Goal: Transaction & Acquisition: Purchase product/service

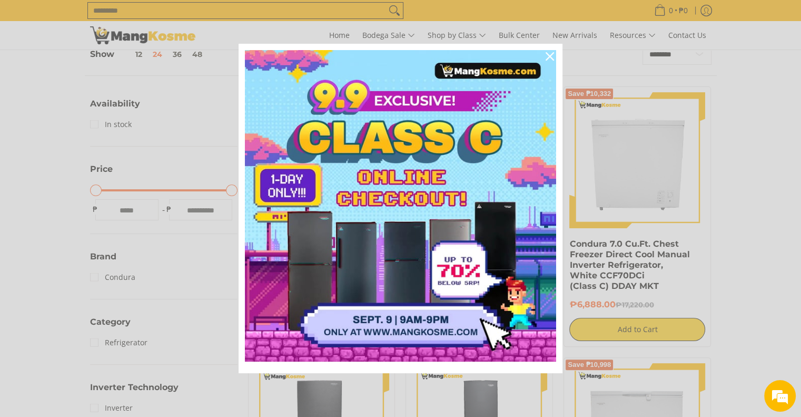
scroll to position [158, 0]
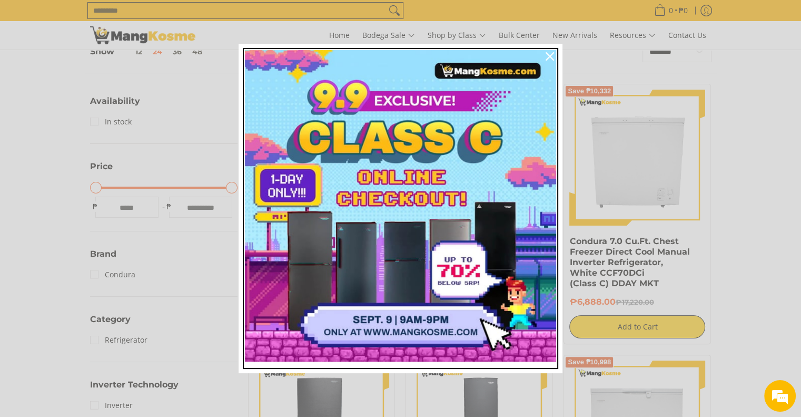
click at [421, 326] on img "Marketing offer form" at bounding box center [400, 205] width 311 height 311
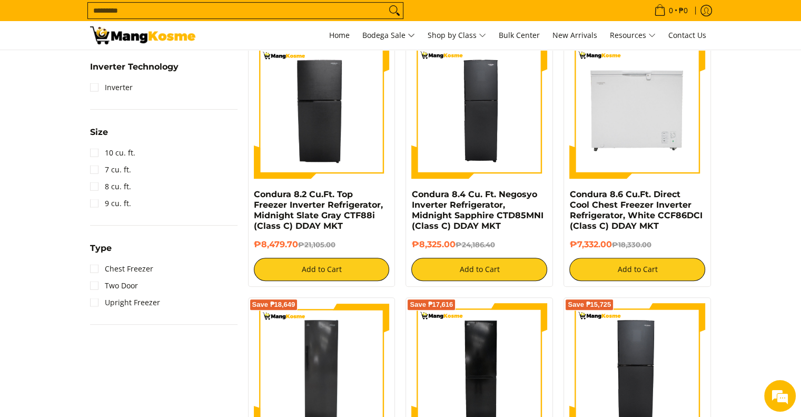
scroll to position [369, 0]
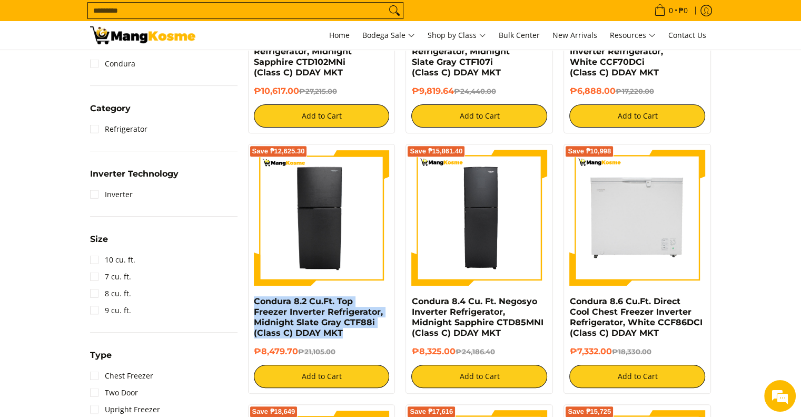
drag, startPoint x: 353, startPoint y: 334, endPoint x: 253, endPoint y: 300, distance: 105.5
click at [253, 300] on div "Save ₱12,625.30 Condura 8.2 Cu.Ft. Top Freezer Inverter Refrigerator, Midnight …" at bounding box center [322, 269] width 148 height 250
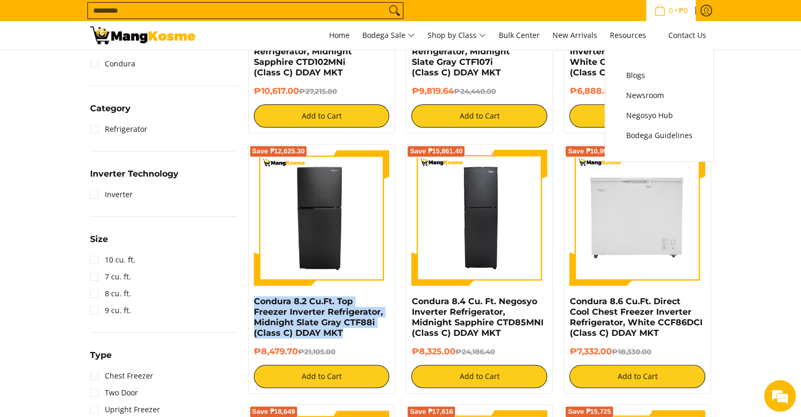
copy link "Condura 8.2 Cu.Ft. Top Freezer Inverter Refrigerator, Midnight Slate Gray CTF88…"
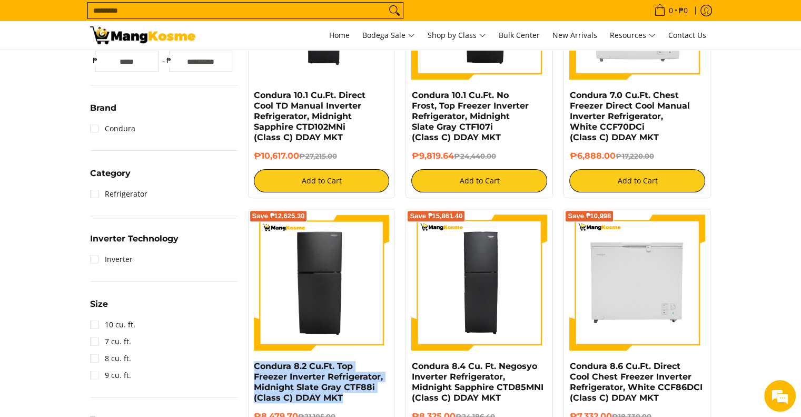
scroll to position [316, 0]
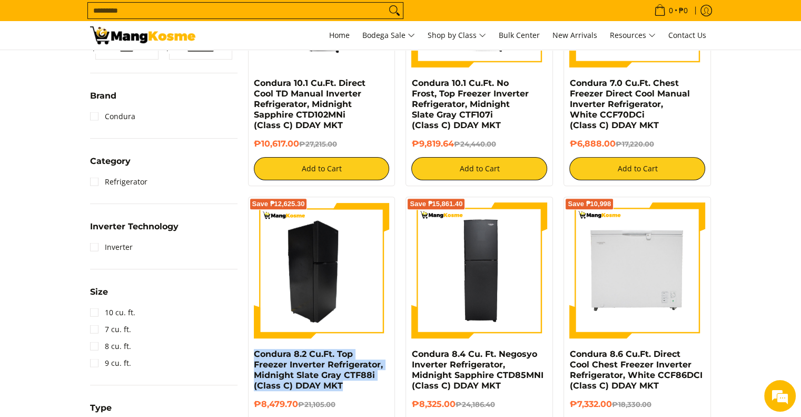
click at [322, 280] on img at bounding box center [322, 270] width 136 height 136
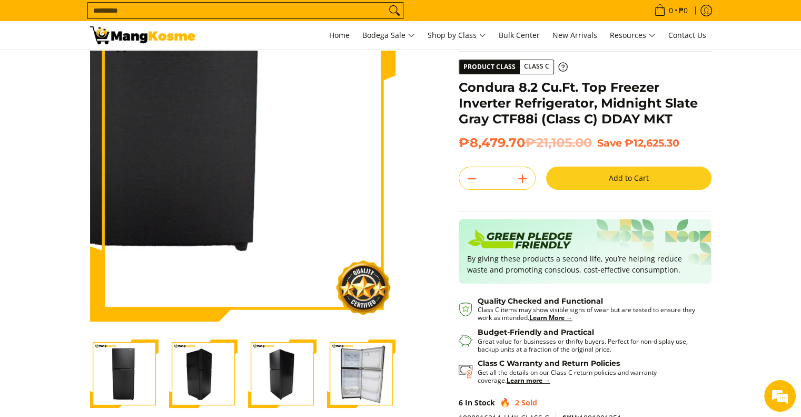
scroll to position [158, 0]
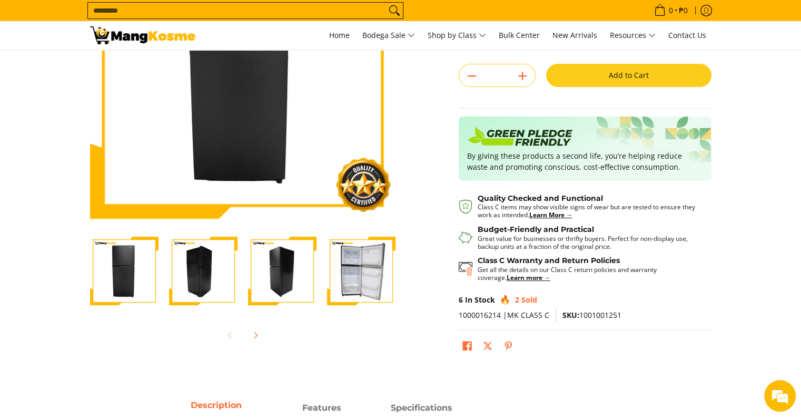
click at [194, 273] on img "Condura 8.2 Cu.Ft. Top Freezer Inverter Refrigerator, Midnight Slate Gray CTF88…" at bounding box center [203, 271] width 69 height 69
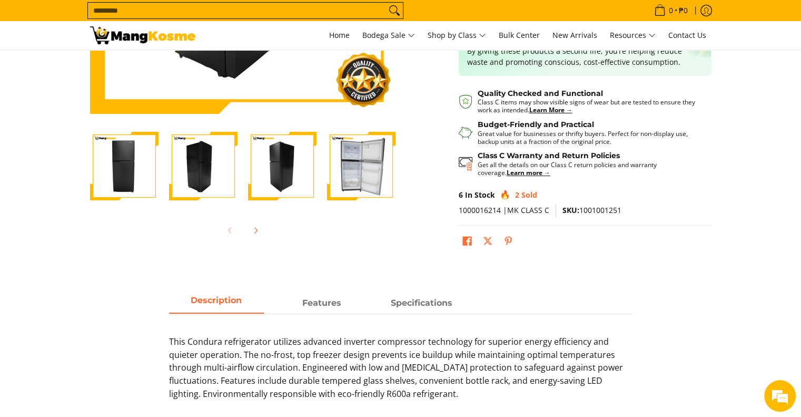
scroll to position [263, 0]
click at [308, 192] on img "Condura 8.2 Cu.Ft. Top Freezer Inverter Refrigerator, Midnight Slate Gray CTF88…" at bounding box center [282, 165] width 69 height 69
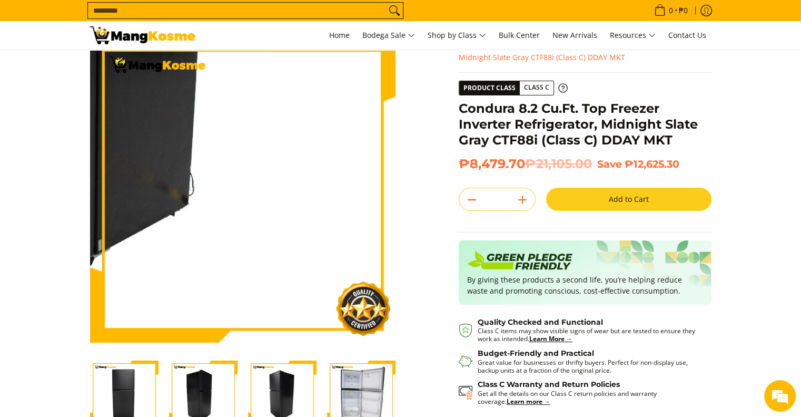
scroll to position [53, 0]
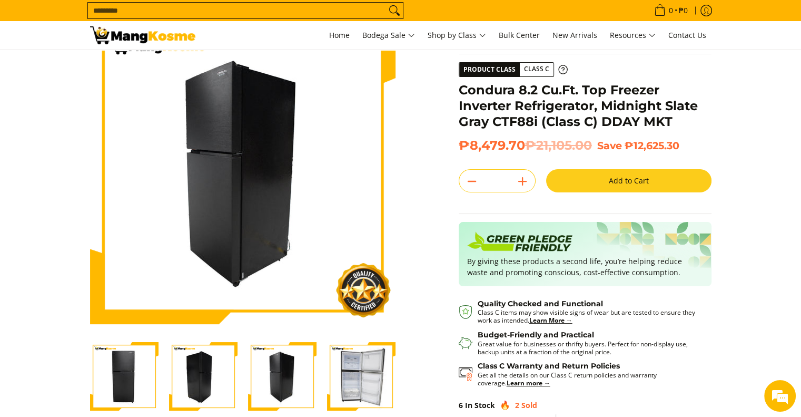
click at [360, 385] on img "Condura 8.2 Cu.Ft. Top Freezer Inverter Refrigerator, Midnight Slate Gray CTF88…" at bounding box center [361, 376] width 69 height 69
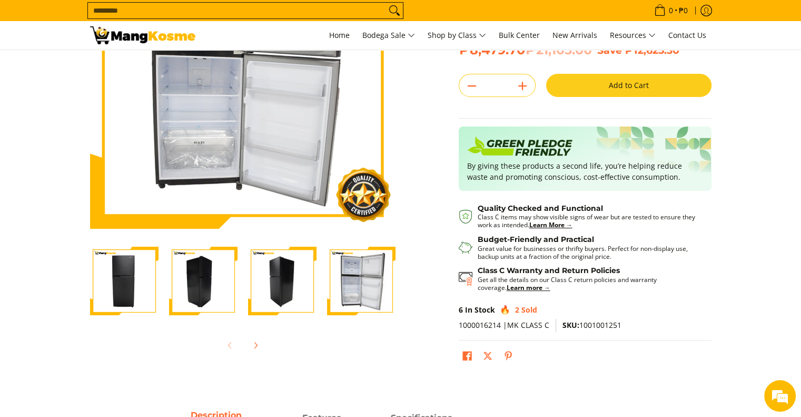
scroll to position [158, 0]
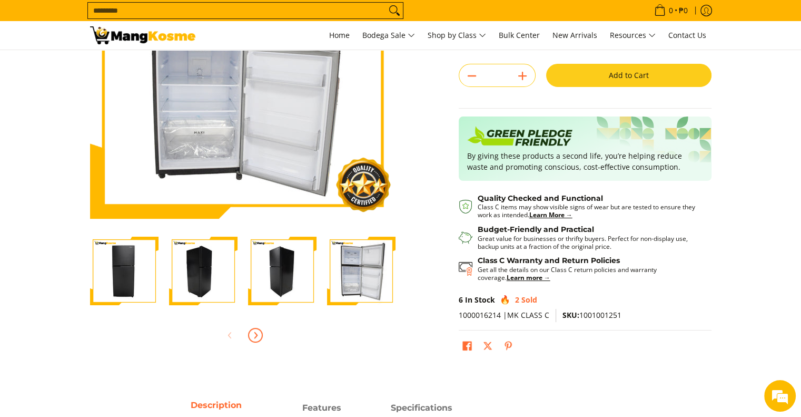
click at [259, 335] on icon "Next" at bounding box center [255, 335] width 8 height 8
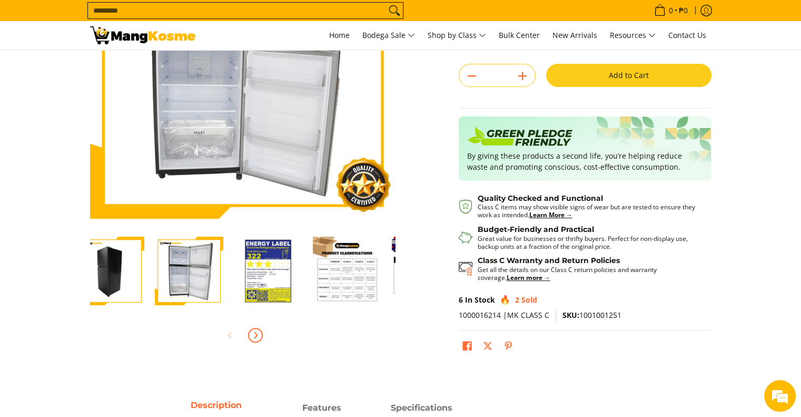
scroll to position [0, 237]
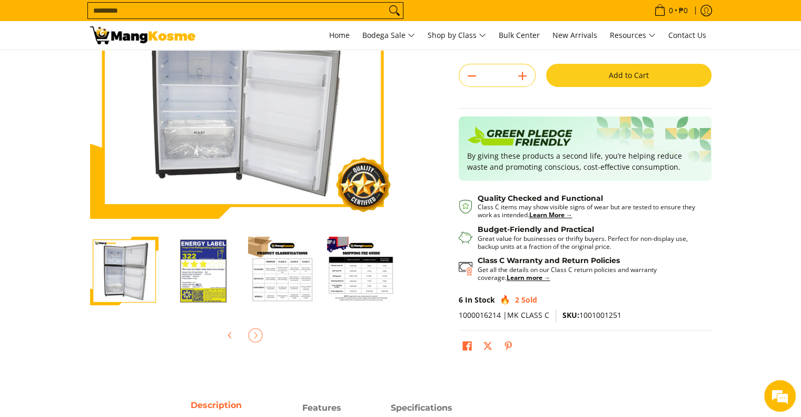
click at [204, 284] on img "Condura 8.2 Cu.Ft. Top Freezer Inverter Refrigerator, Midnight Slate Gray CTF88…" at bounding box center [203, 271] width 69 height 69
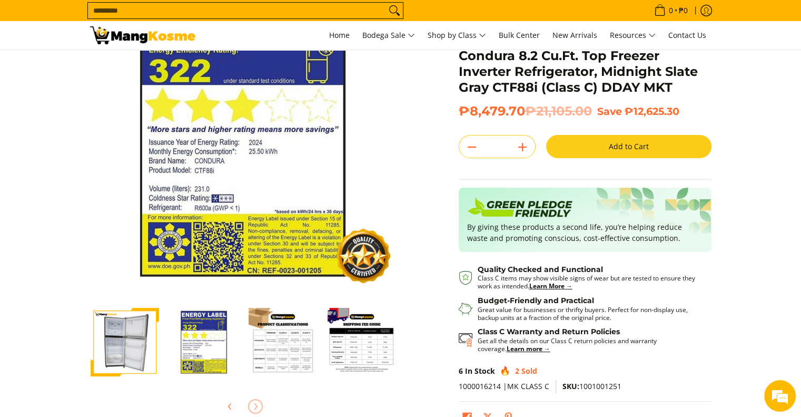
scroll to position [105, 0]
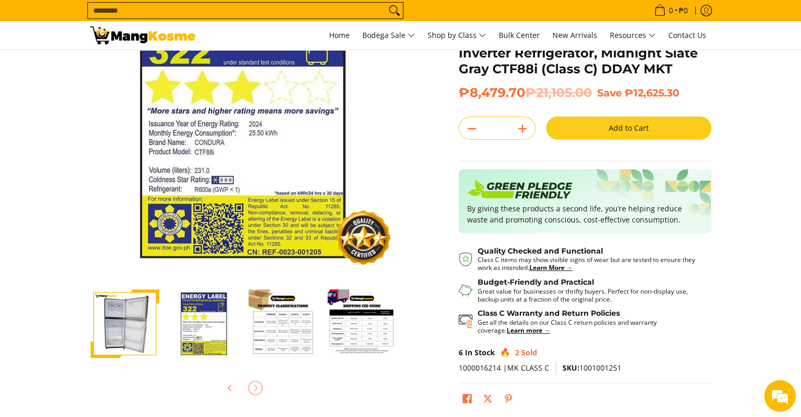
click at [288, 304] on img "Condura 8.2 Cu.Ft. Top Freezer Inverter Refrigerator, Midnight Slate Gray CTF88…" at bounding box center [283, 323] width 69 height 69
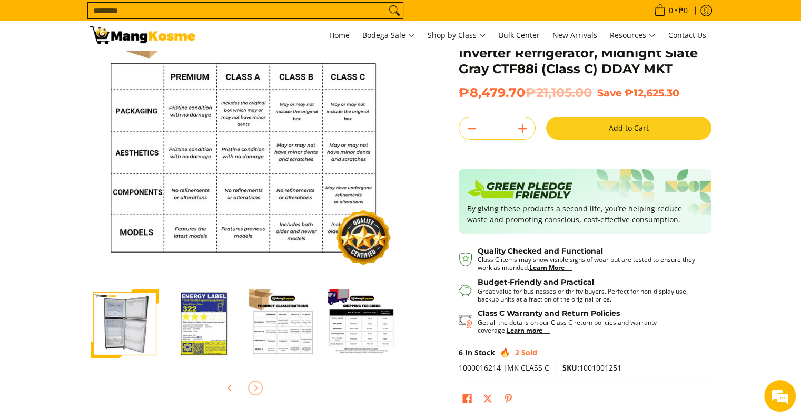
scroll to position [0, 237]
click at [365, 321] on img "Condura 8.2 Cu.Ft. Top Freezer Inverter Refrigerator, Midnight Slate Gray CTF88…" at bounding box center [361, 323] width 69 height 69
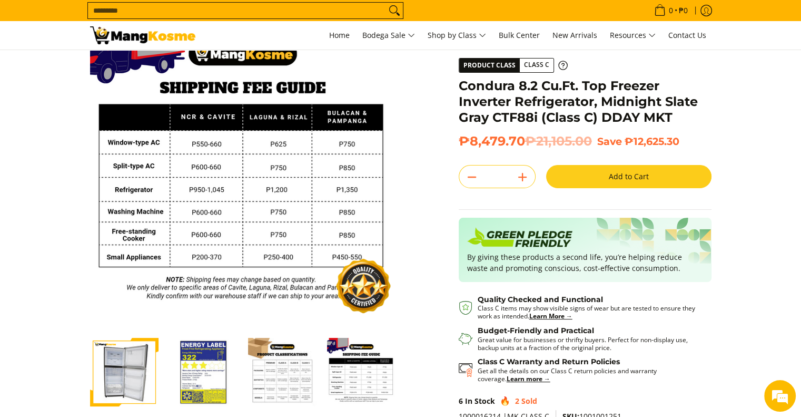
scroll to position [0, 0]
